Goal: Check status: Check status

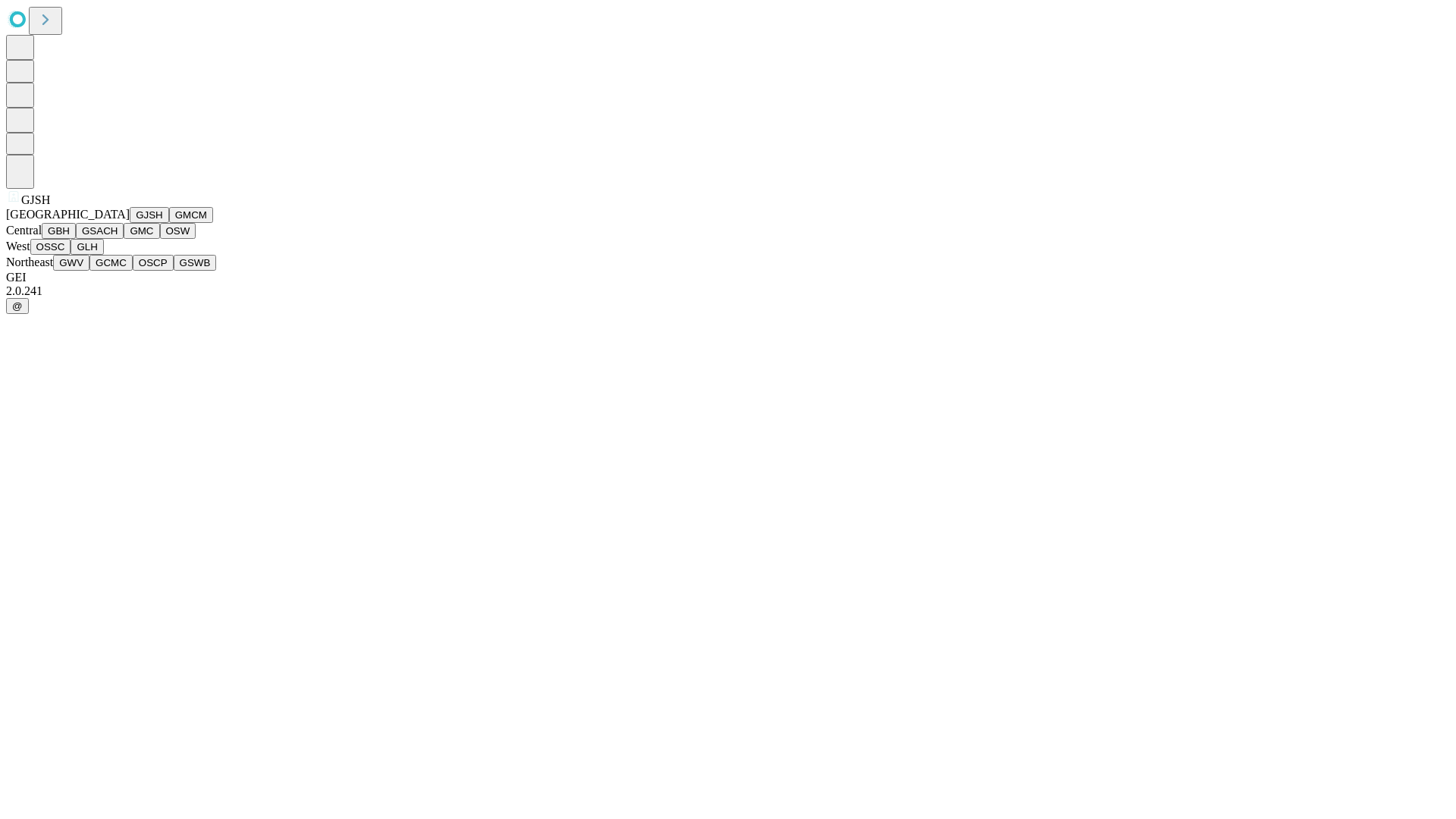
click at [130, 223] on button "GJSH" at bounding box center [150, 215] width 40 height 16
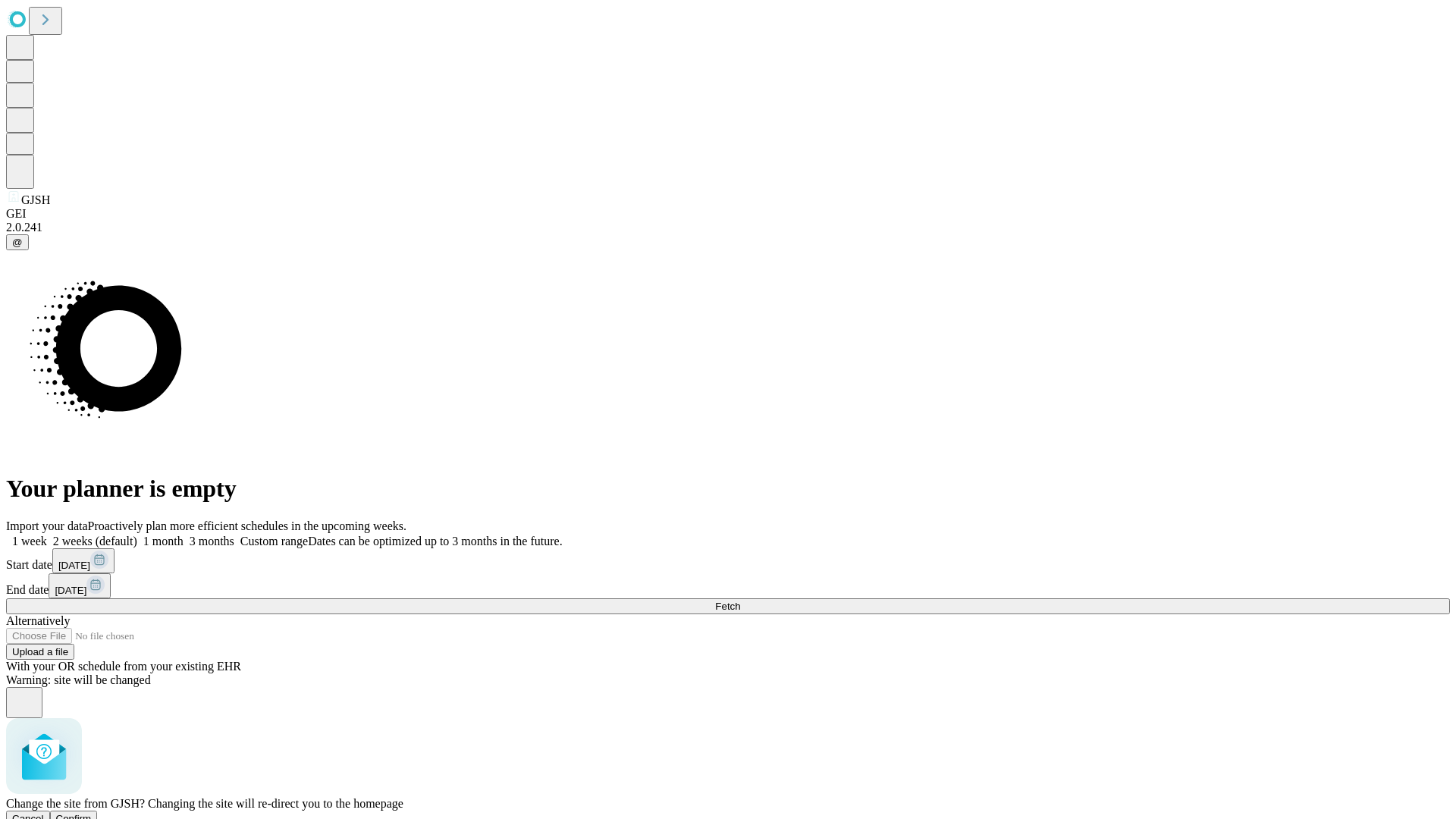
click at [92, 813] on span "Confirm" at bounding box center [73, 818] width 35 height 11
click at [137, 534] on label "2 weeks (default)" at bounding box center [92, 540] width 90 height 13
click at [740, 600] on span "Fetch" at bounding box center [727, 606] width 25 height 11
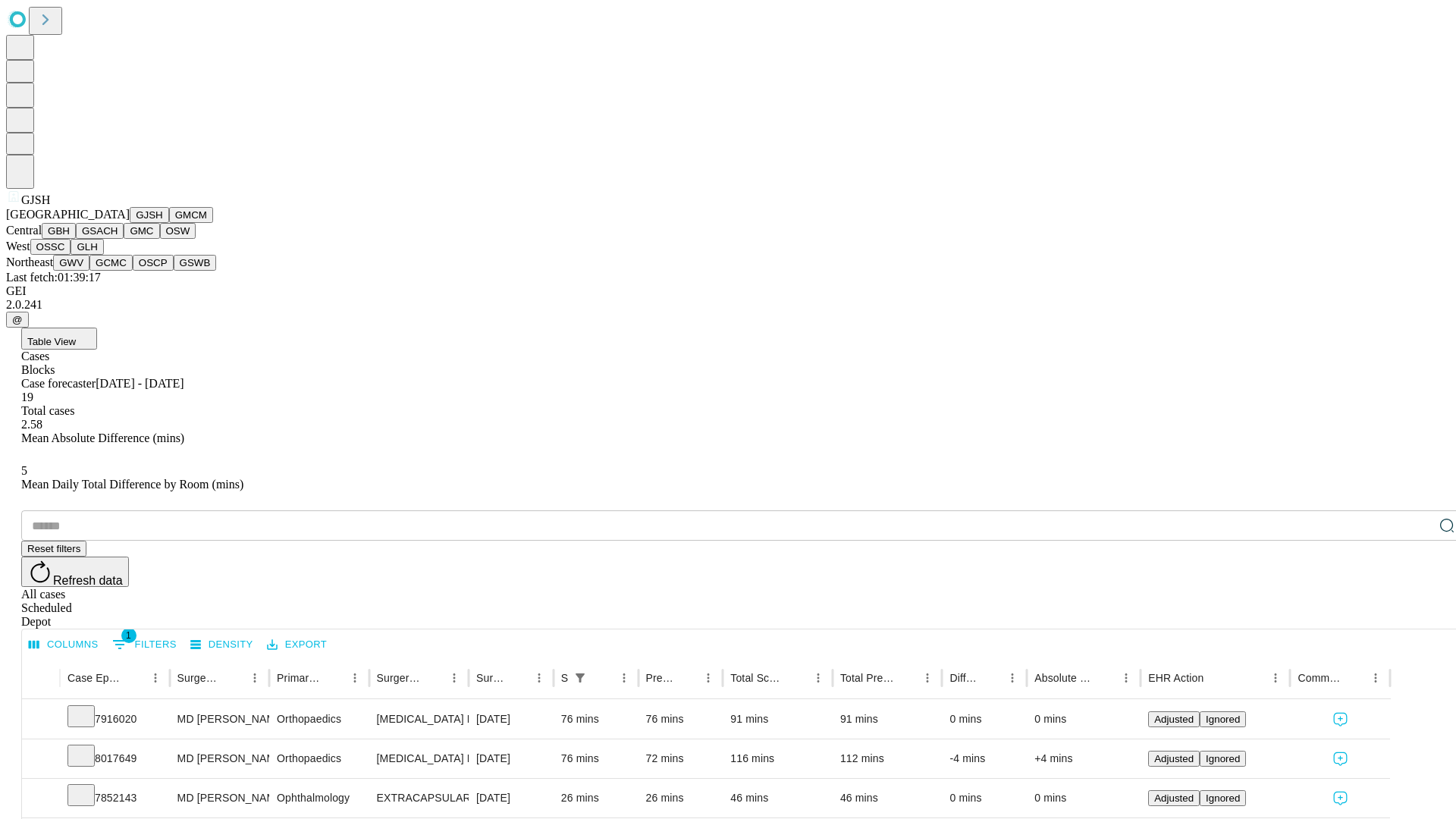
click at [170, 223] on button "GMCM" at bounding box center [191, 215] width 44 height 16
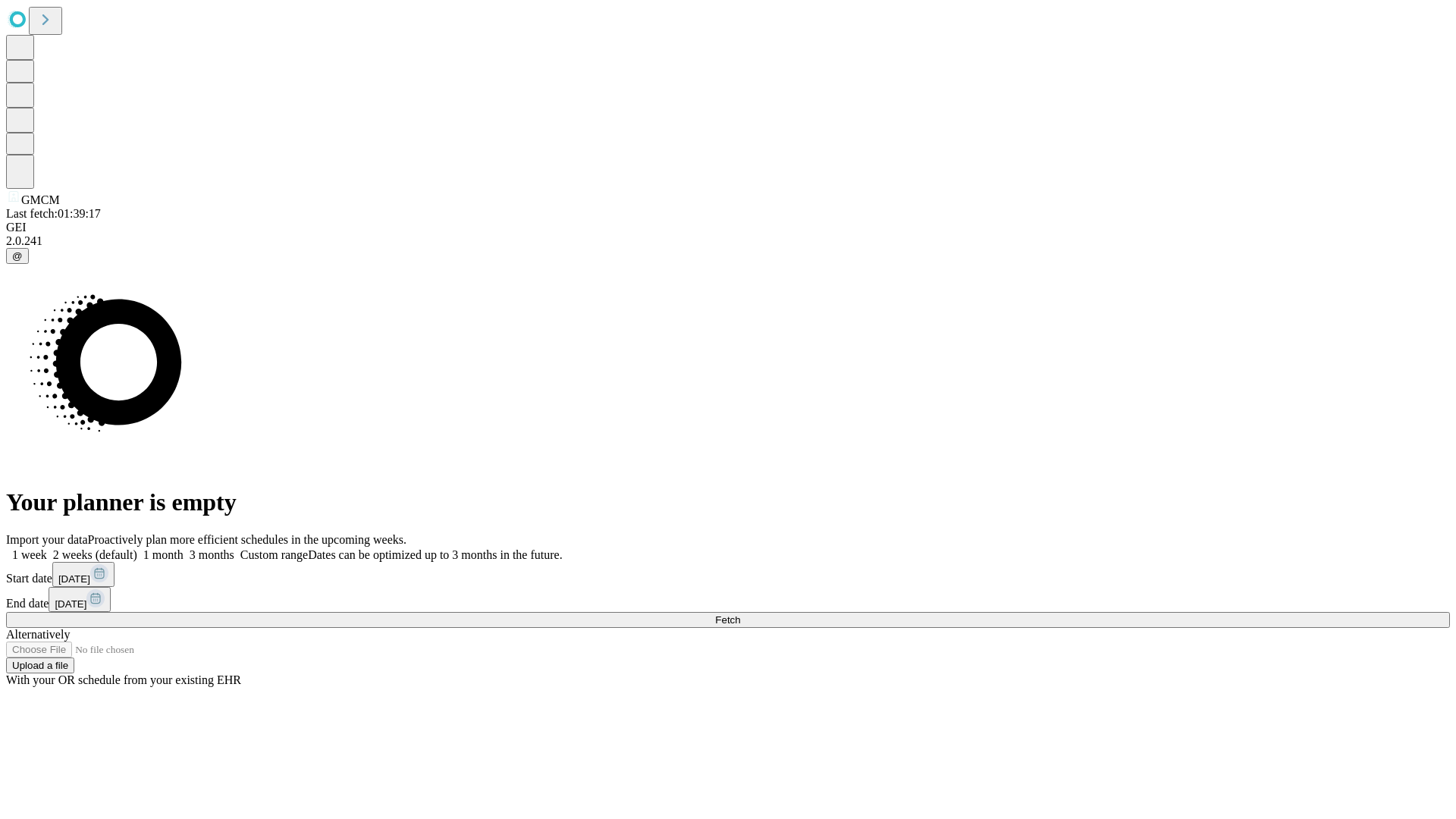
click at [137, 548] on label "2 weeks (default)" at bounding box center [92, 554] width 90 height 13
click at [740, 614] on span "Fetch" at bounding box center [727, 619] width 25 height 11
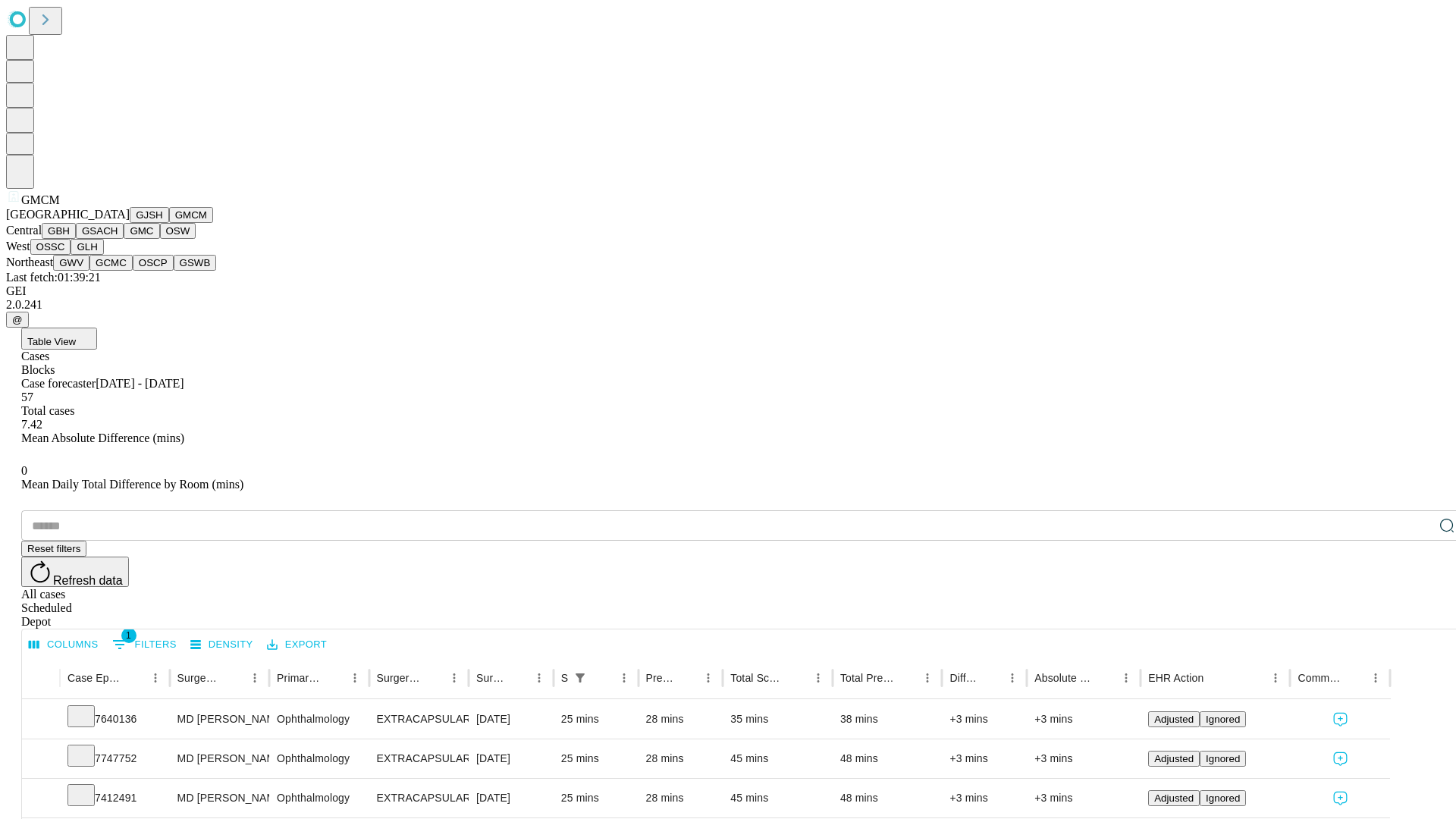
click at [76, 239] on button "GBH" at bounding box center [59, 231] width 34 height 16
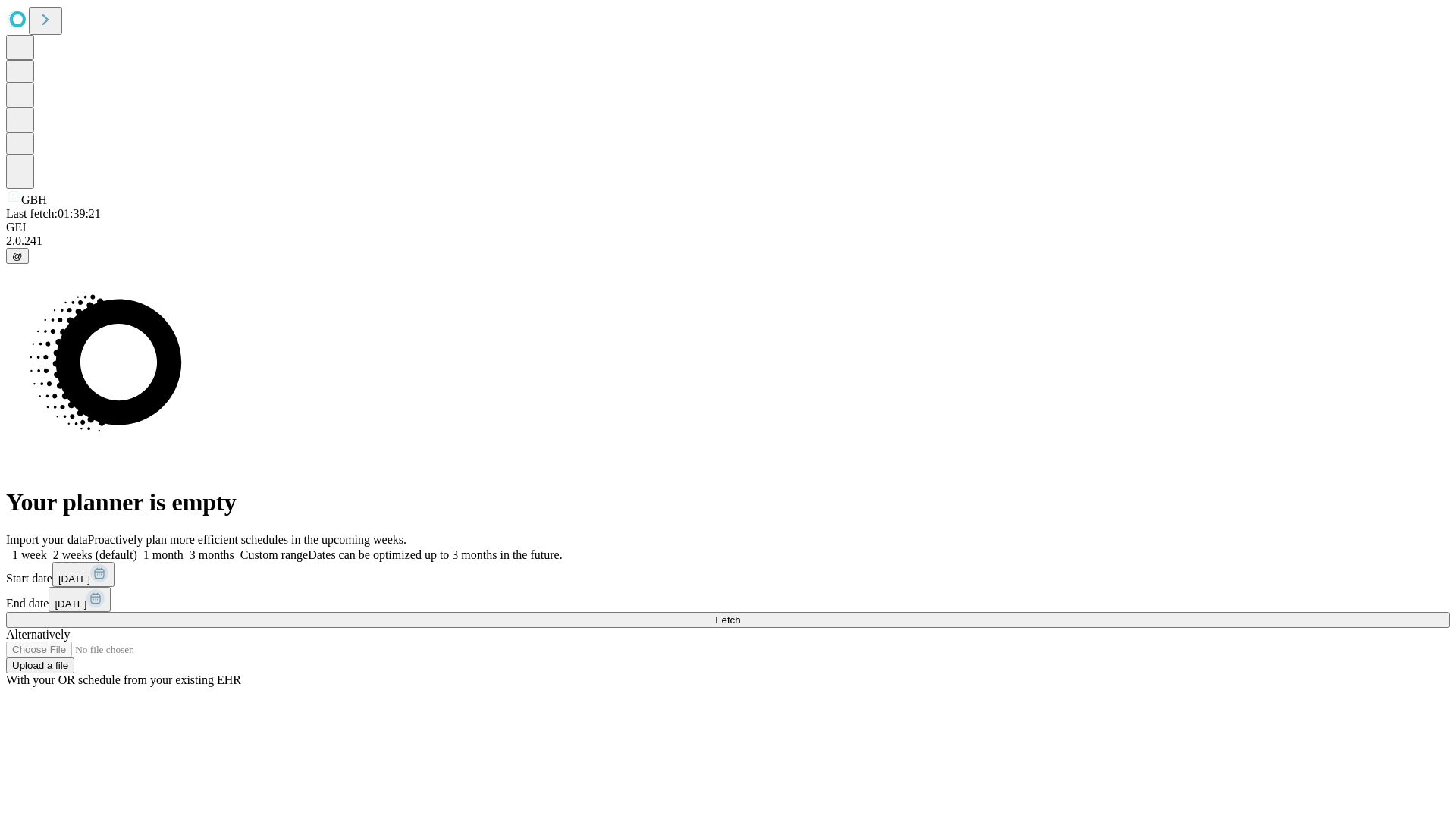
click at [137, 548] on label "2 weeks (default)" at bounding box center [92, 554] width 90 height 13
click at [740, 614] on span "Fetch" at bounding box center [727, 619] width 25 height 11
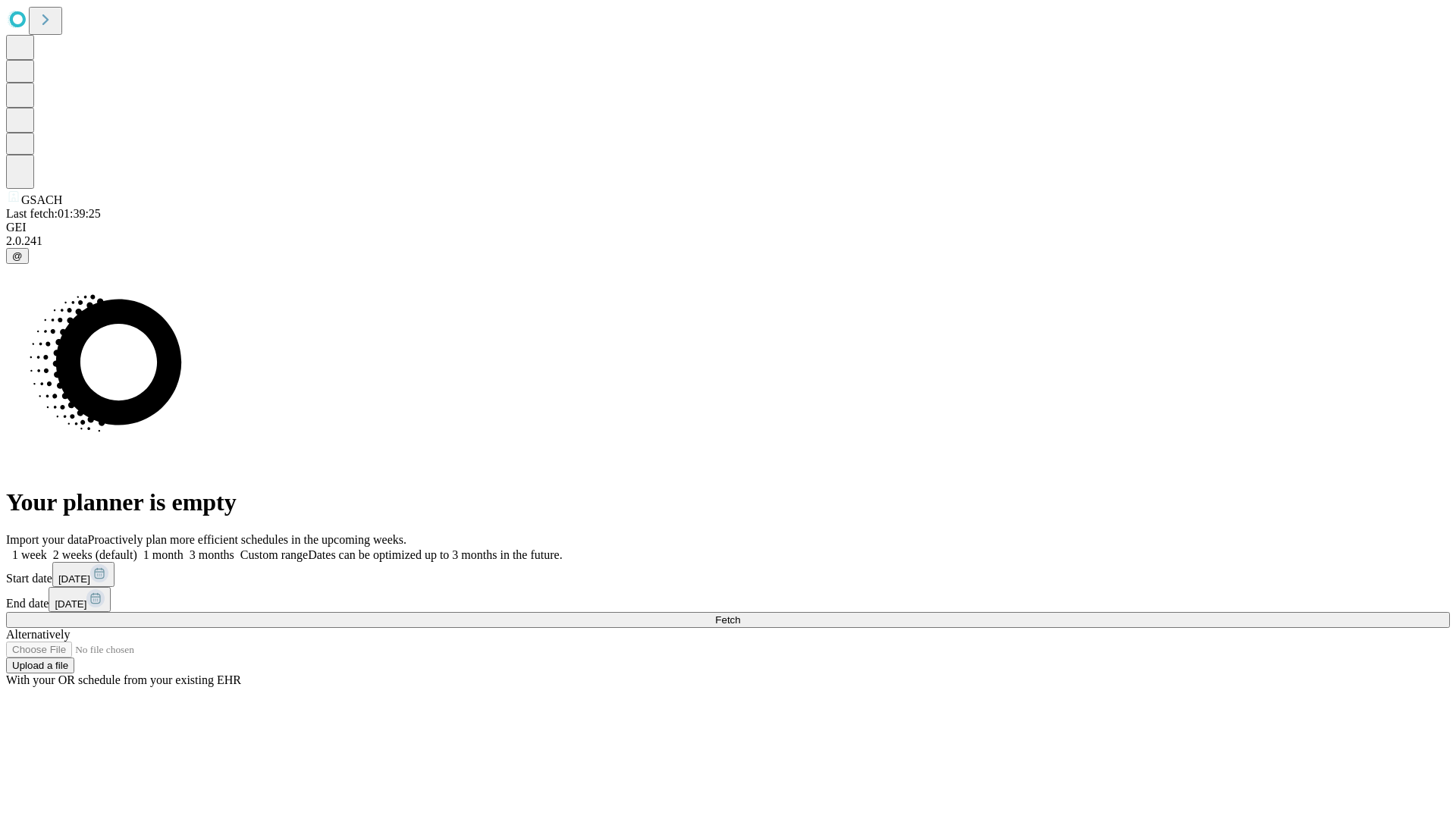
click at [137, 548] on label "2 weeks (default)" at bounding box center [92, 554] width 90 height 13
click at [740, 614] on span "Fetch" at bounding box center [727, 619] width 25 height 11
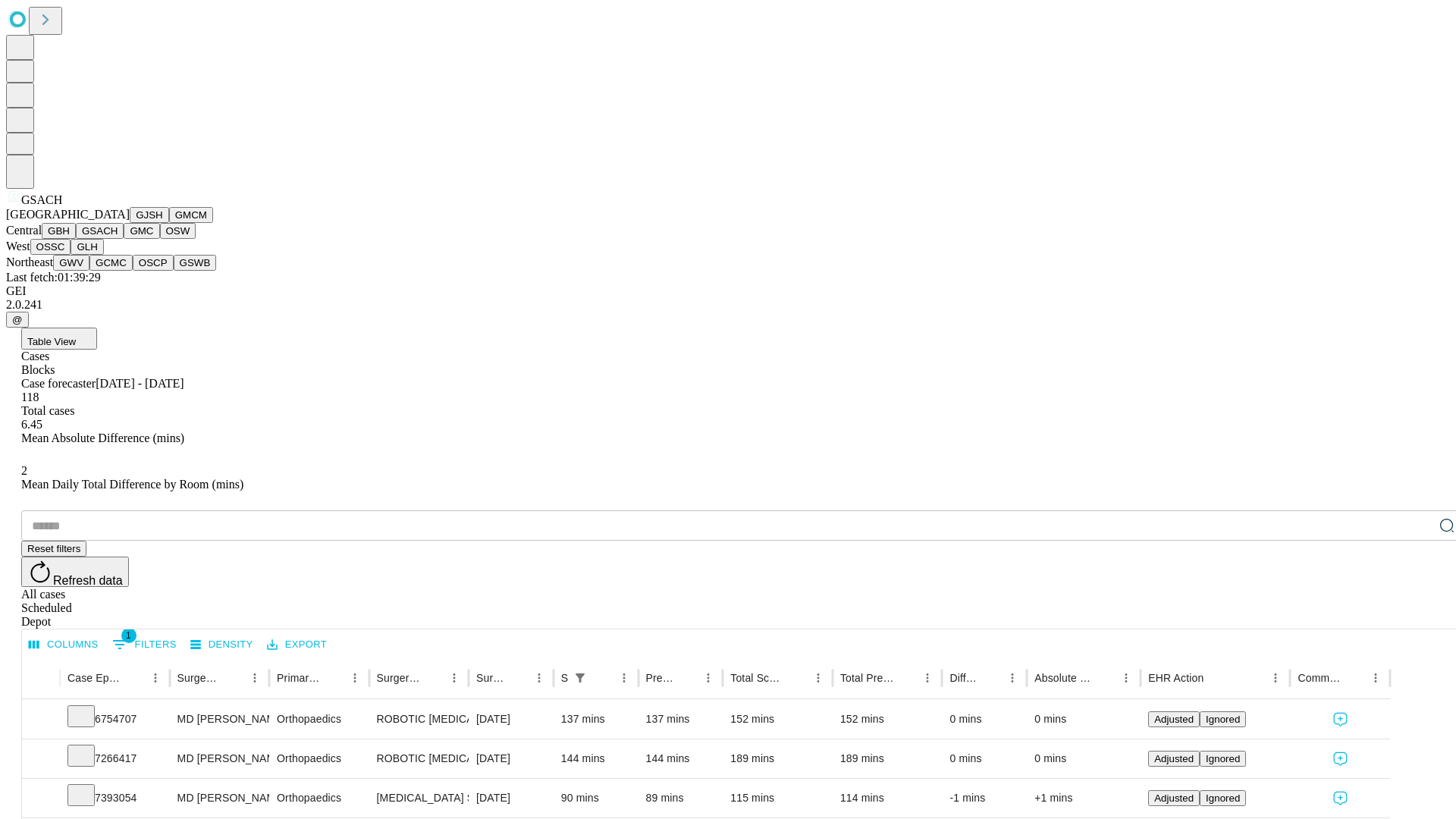
click at [124, 239] on button "GMC" at bounding box center [141, 231] width 35 height 16
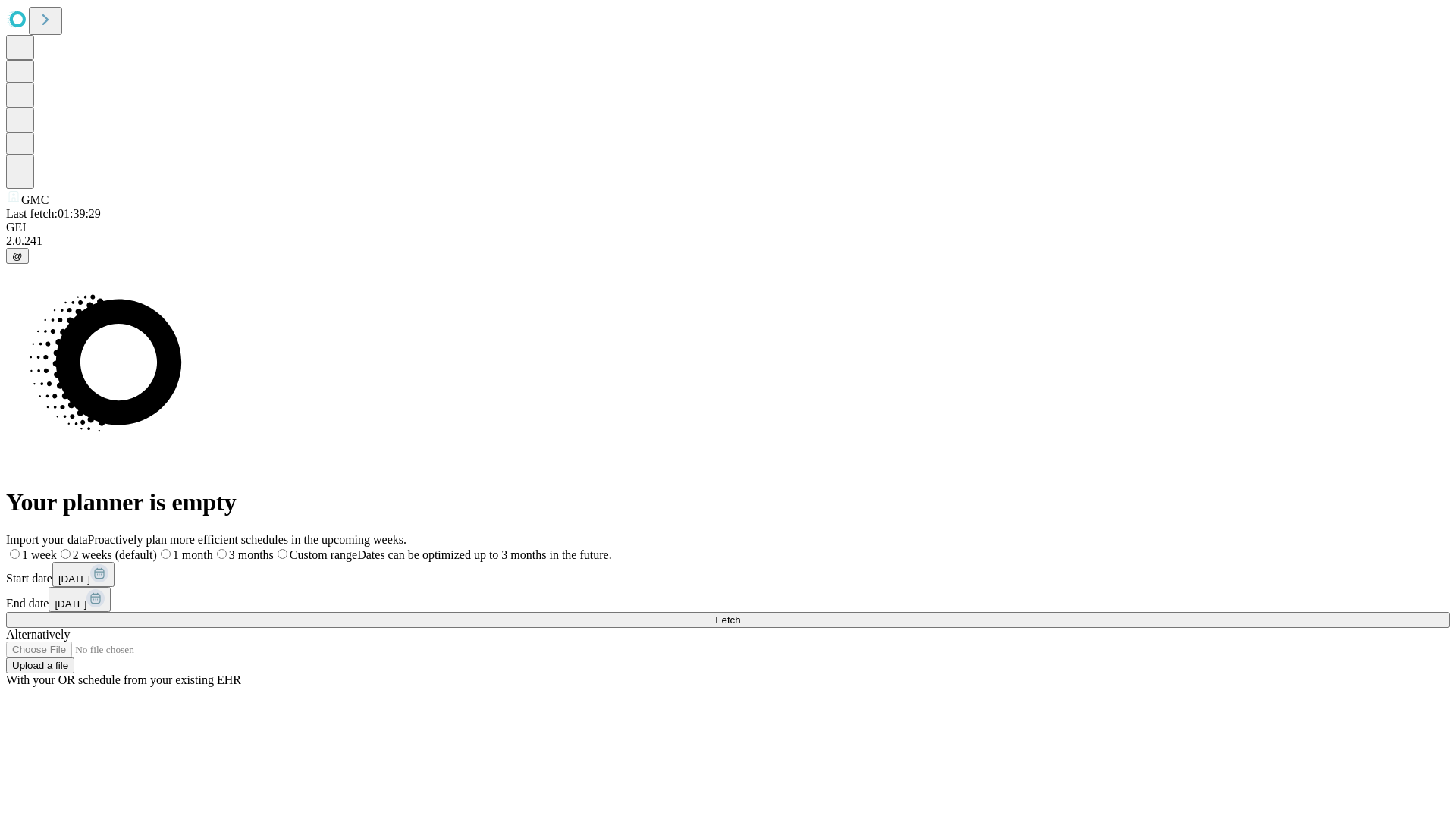
click at [157, 548] on label "2 weeks (default)" at bounding box center [107, 554] width 100 height 13
click at [740, 614] on span "Fetch" at bounding box center [727, 619] width 25 height 11
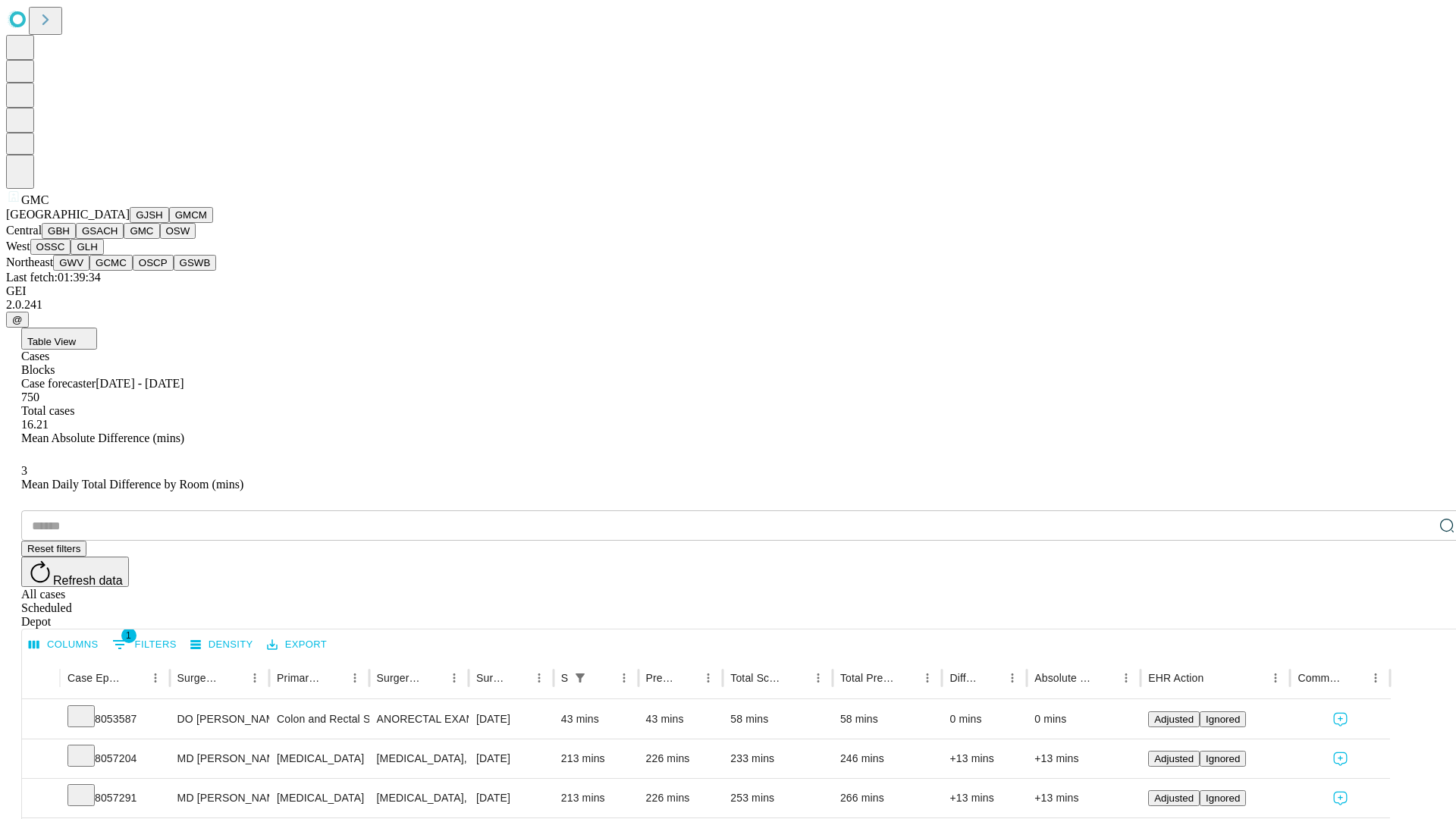
click at [160, 239] on button "OSW" at bounding box center [178, 231] width 36 height 16
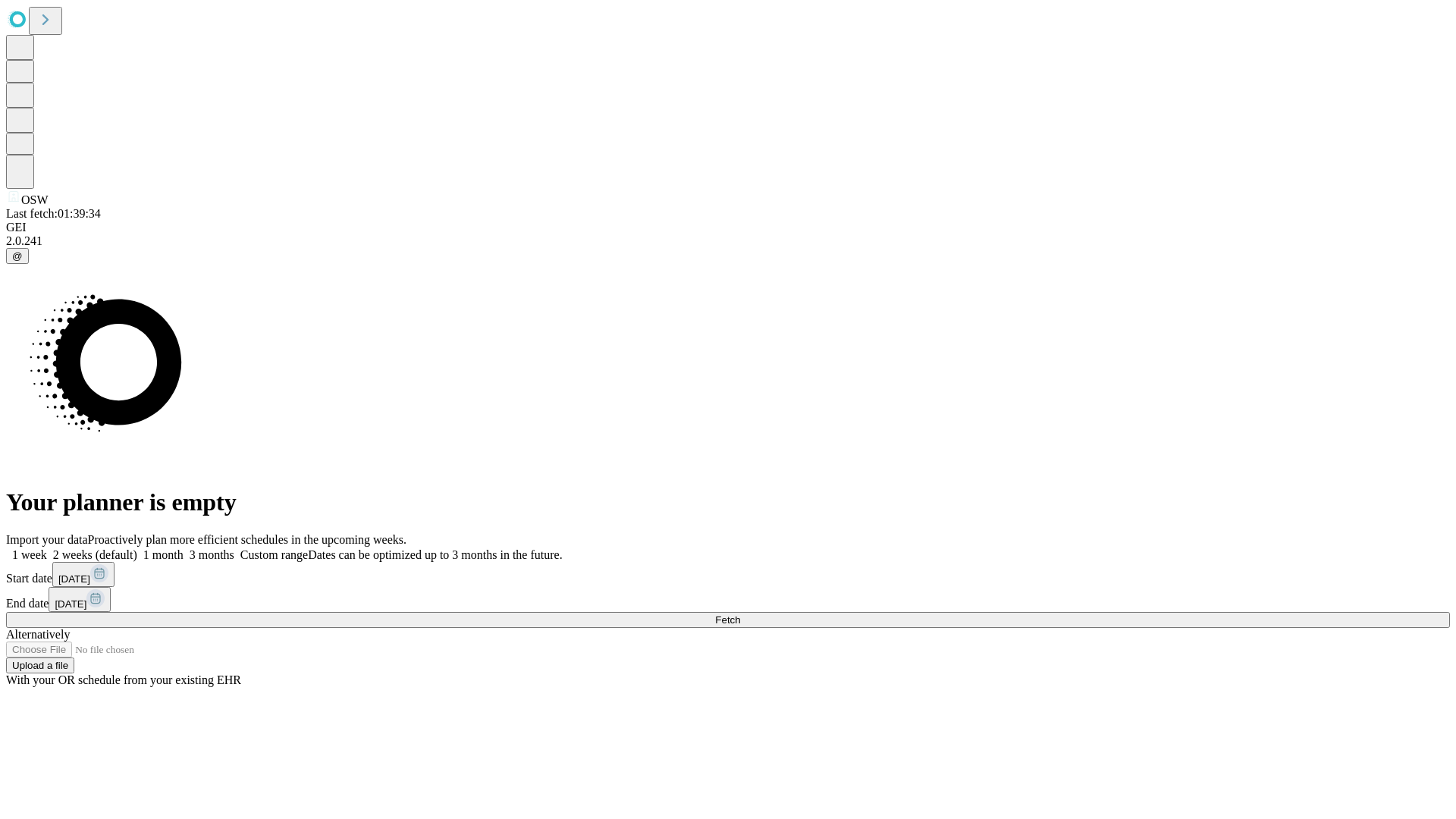
click at [137, 548] on label "2 weeks (default)" at bounding box center [92, 554] width 90 height 13
click at [740, 614] on span "Fetch" at bounding box center [727, 619] width 25 height 11
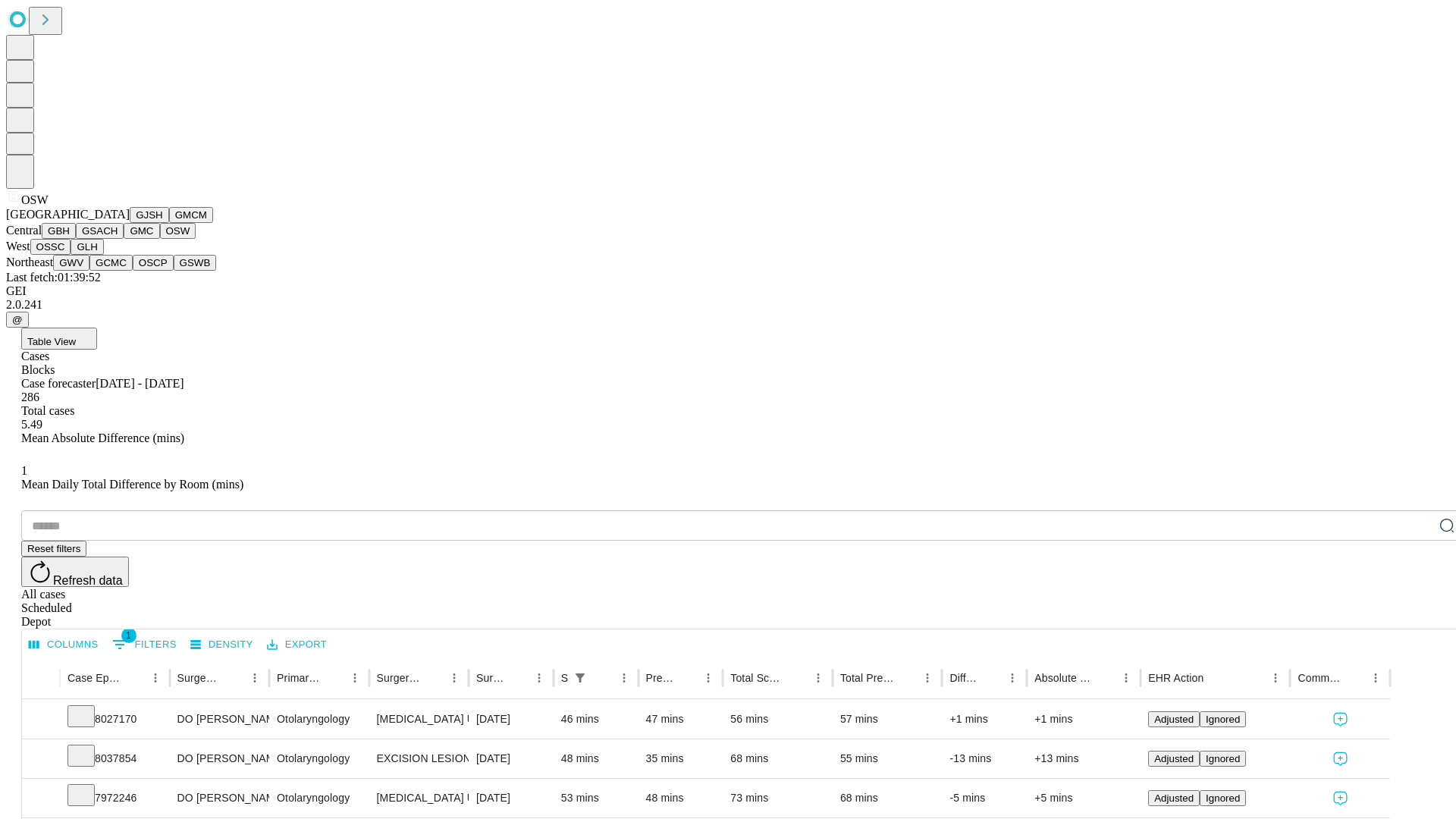
click at [71, 255] on button "OSSC" at bounding box center [51, 247] width 41 height 16
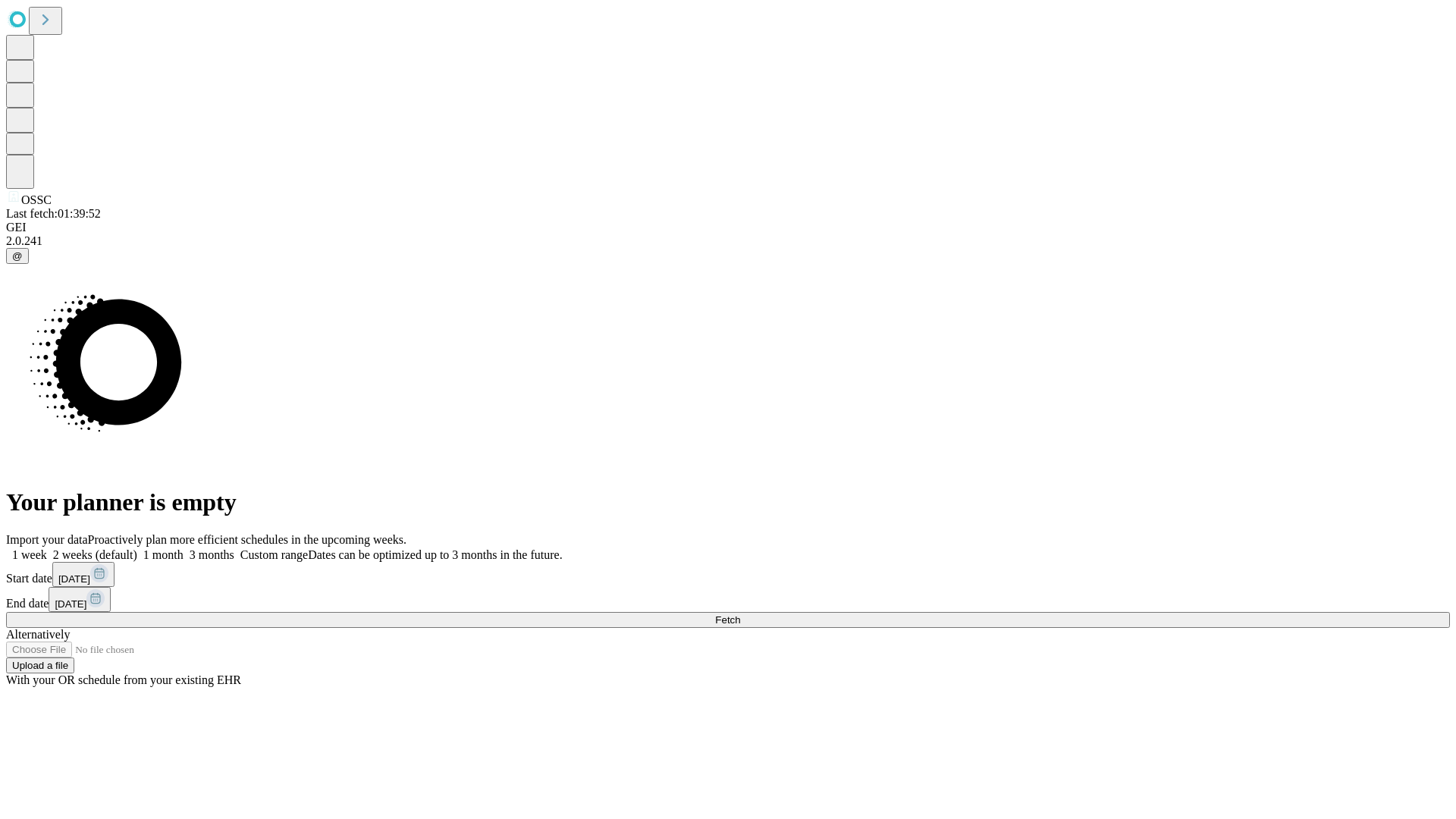
click at [137, 548] on label "2 weeks (default)" at bounding box center [92, 554] width 90 height 13
click at [740, 614] on span "Fetch" at bounding box center [727, 619] width 25 height 11
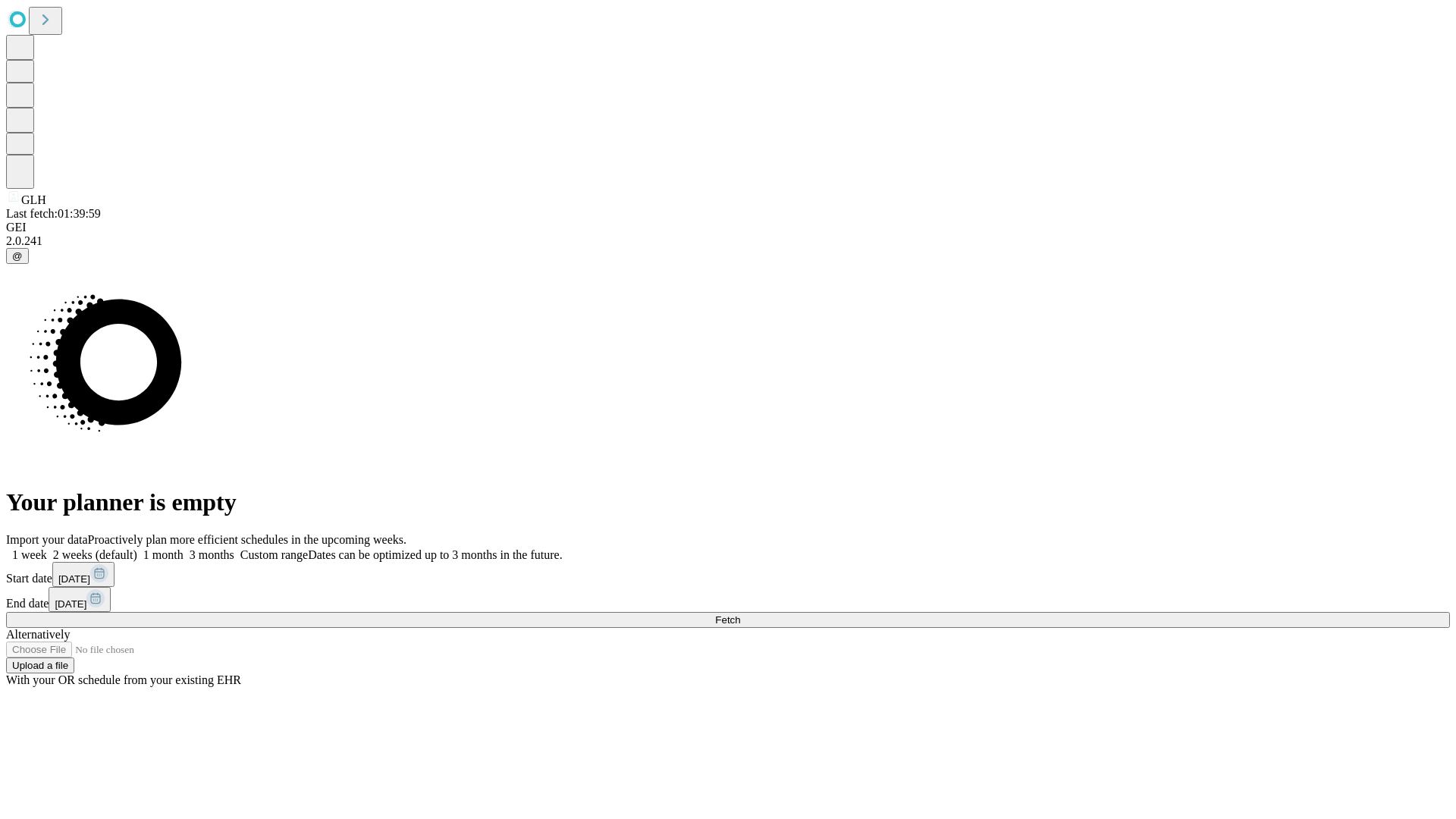
click at [137, 548] on label "2 weeks (default)" at bounding box center [92, 554] width 90 height 13
click at [740, 614] on span "Fetch" at bounding box center [727, 619] width 25 height 11
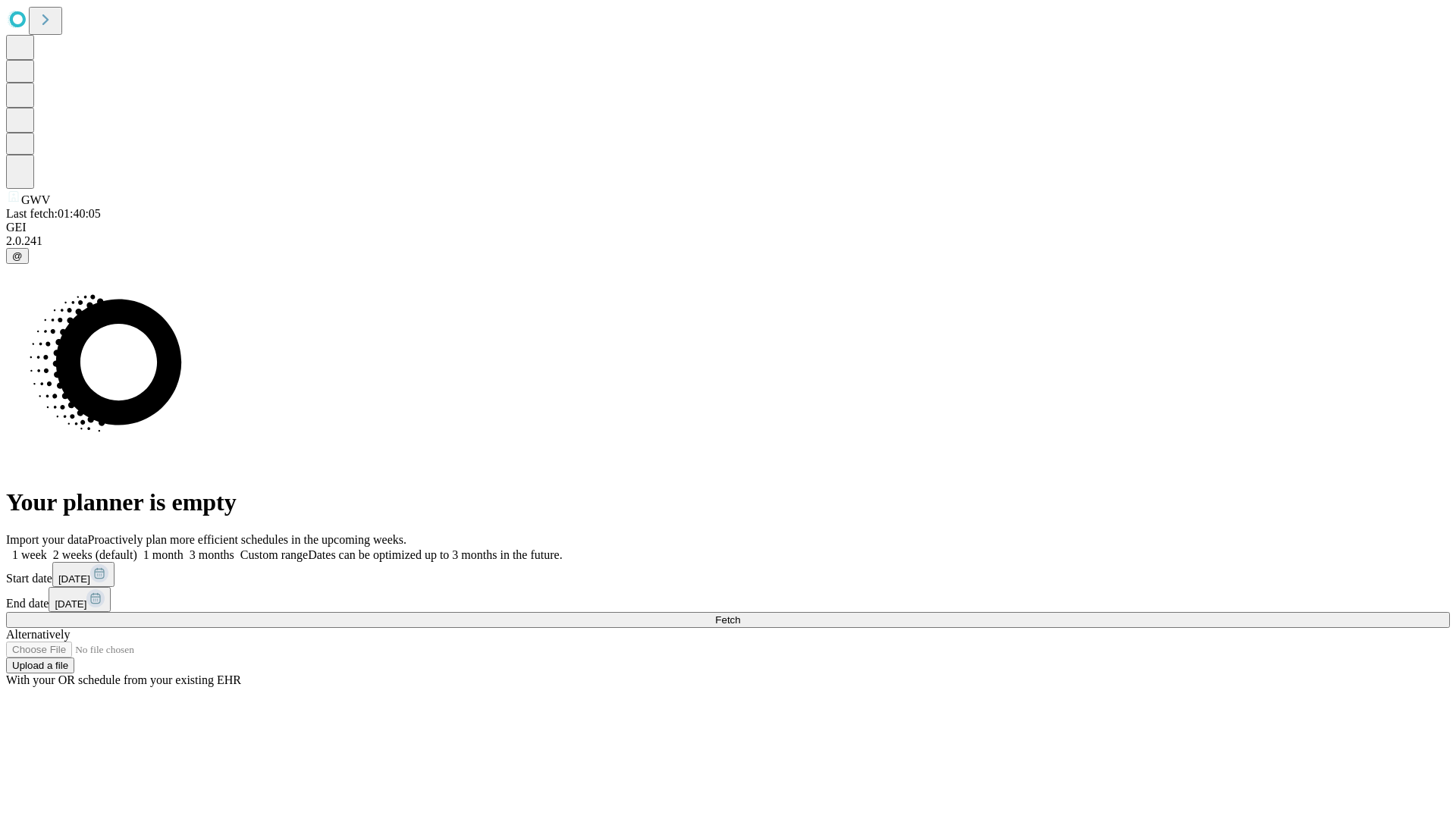
click at [137, 548] on label "2 weeks (default)" at bounding box center [92, 554] width 90 height 13
click at [740, 614] on span "Fetch" at bounding box center [727, 619] width 25 height 11
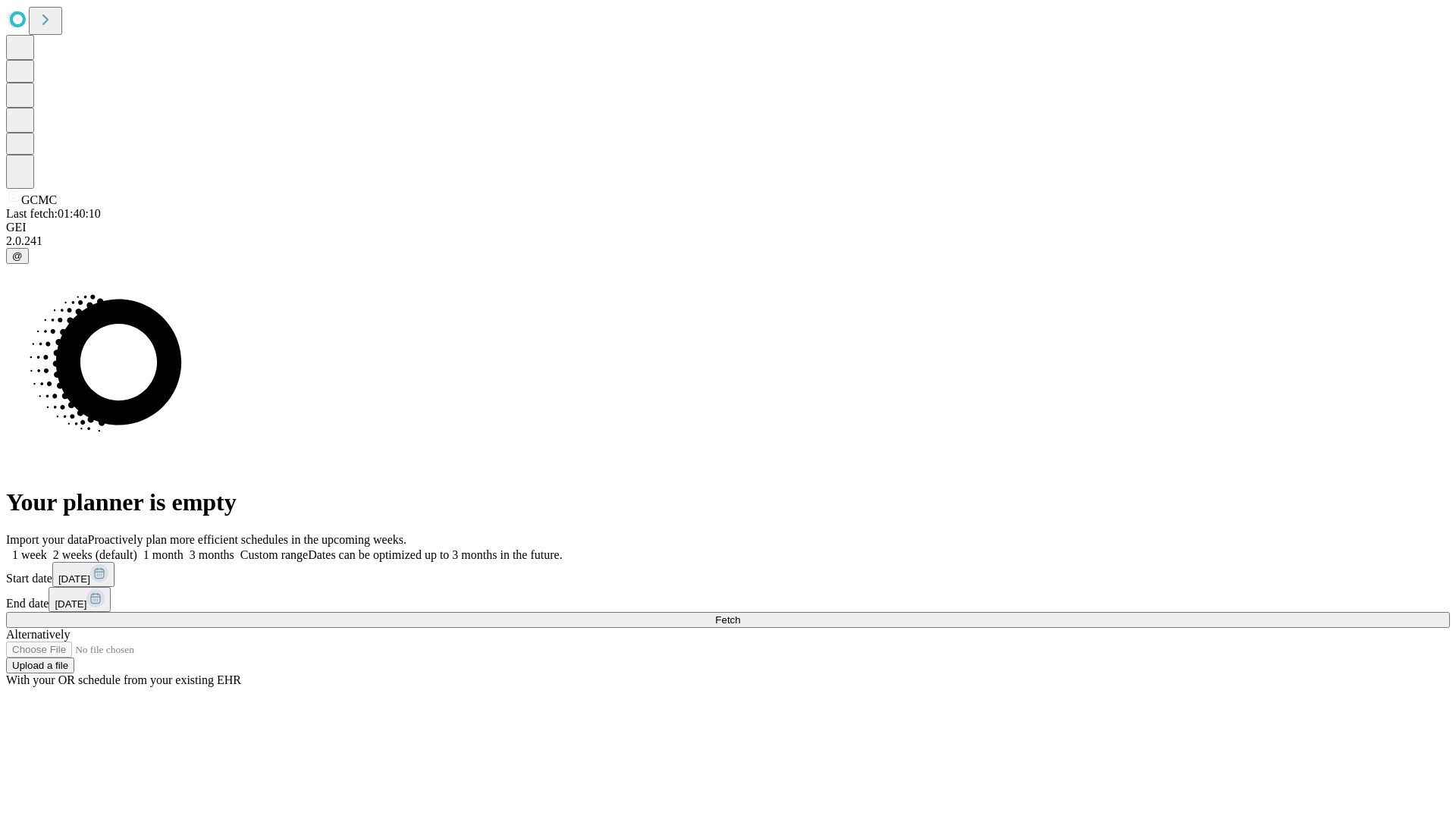
click at [740, 614] on span "Fetch" at bounding box center [727, 619] width 25 height 11
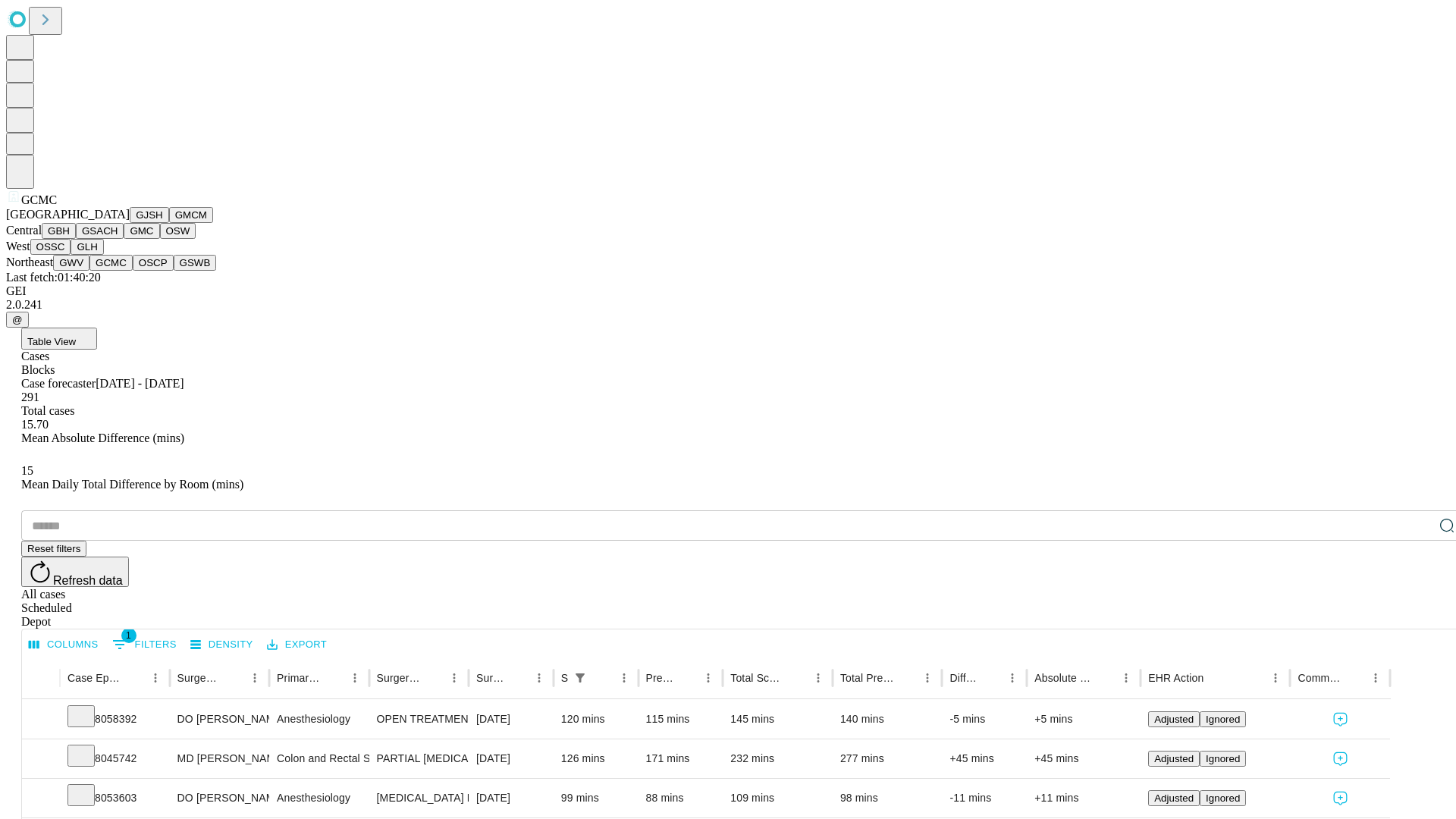
click at [133, 271] on button "OSCP" at bounding box center [153, 262] width 41 height 16
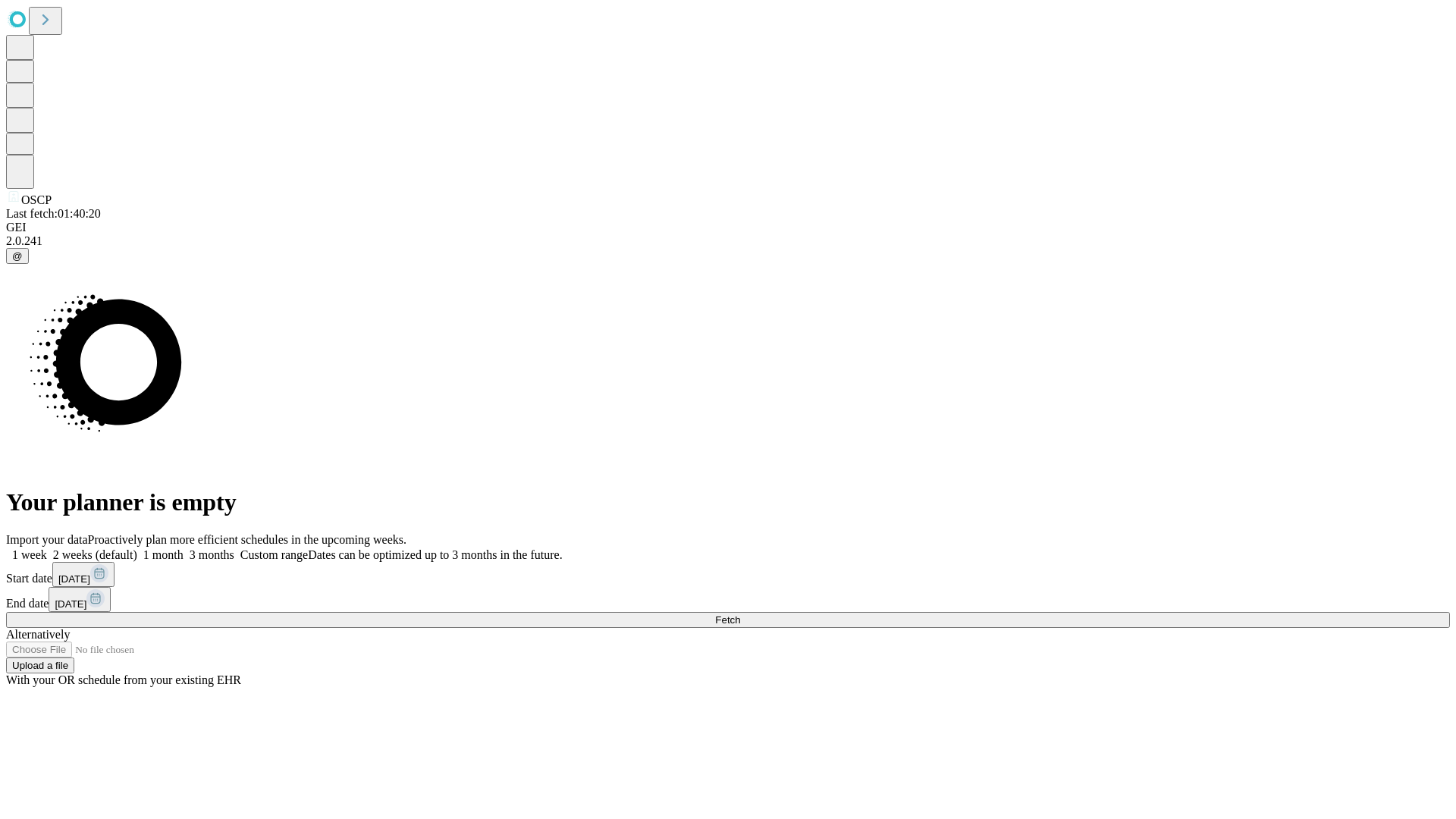
click at [137, 548] on label "2 weeks (default)" at bounding box center [92, 554] width 90 height 13
click at [740, 614] on span "Fetch" at bounding box center [727, 619] width 25 height 11
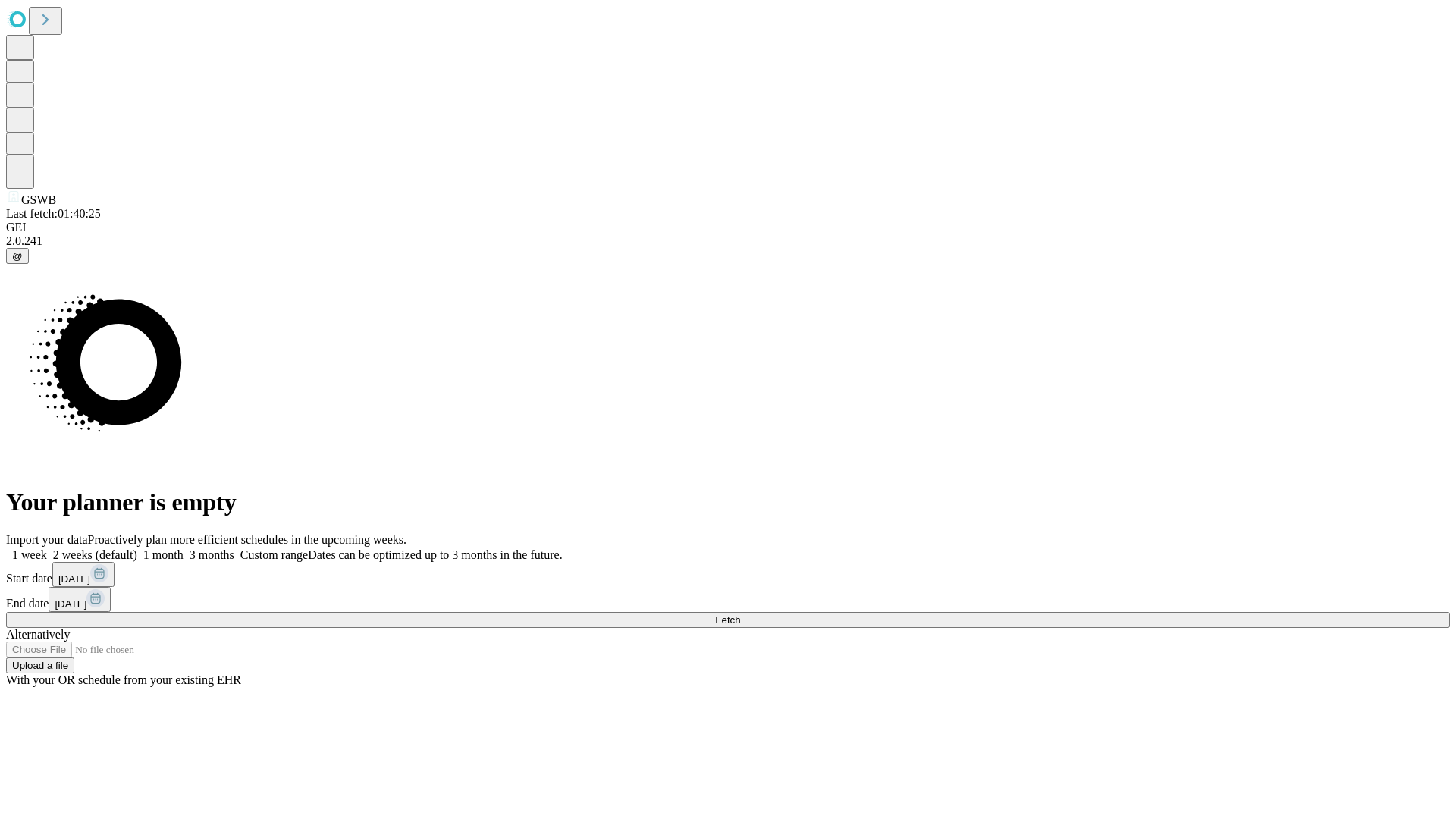
click at [137, 548] on label "2 weeks (default)" at bounding box center [92, 554] width 90 height 13
click at [740, 614] on span "Fetch" at bounding box center [727, 619] width 25 height 11
